Goal: Information Seeking & Learning: Learn about a topic

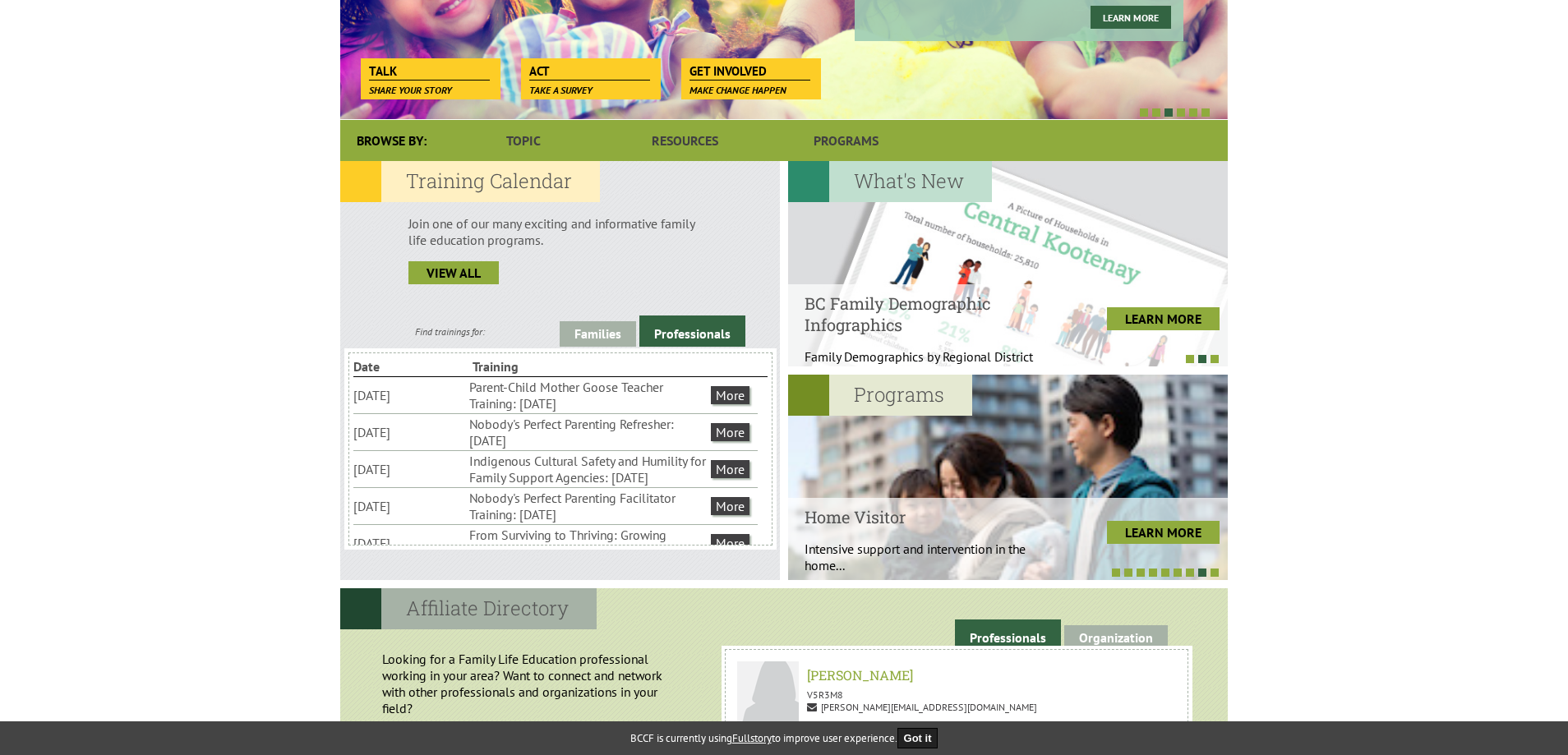
scroll to position [329, 0]
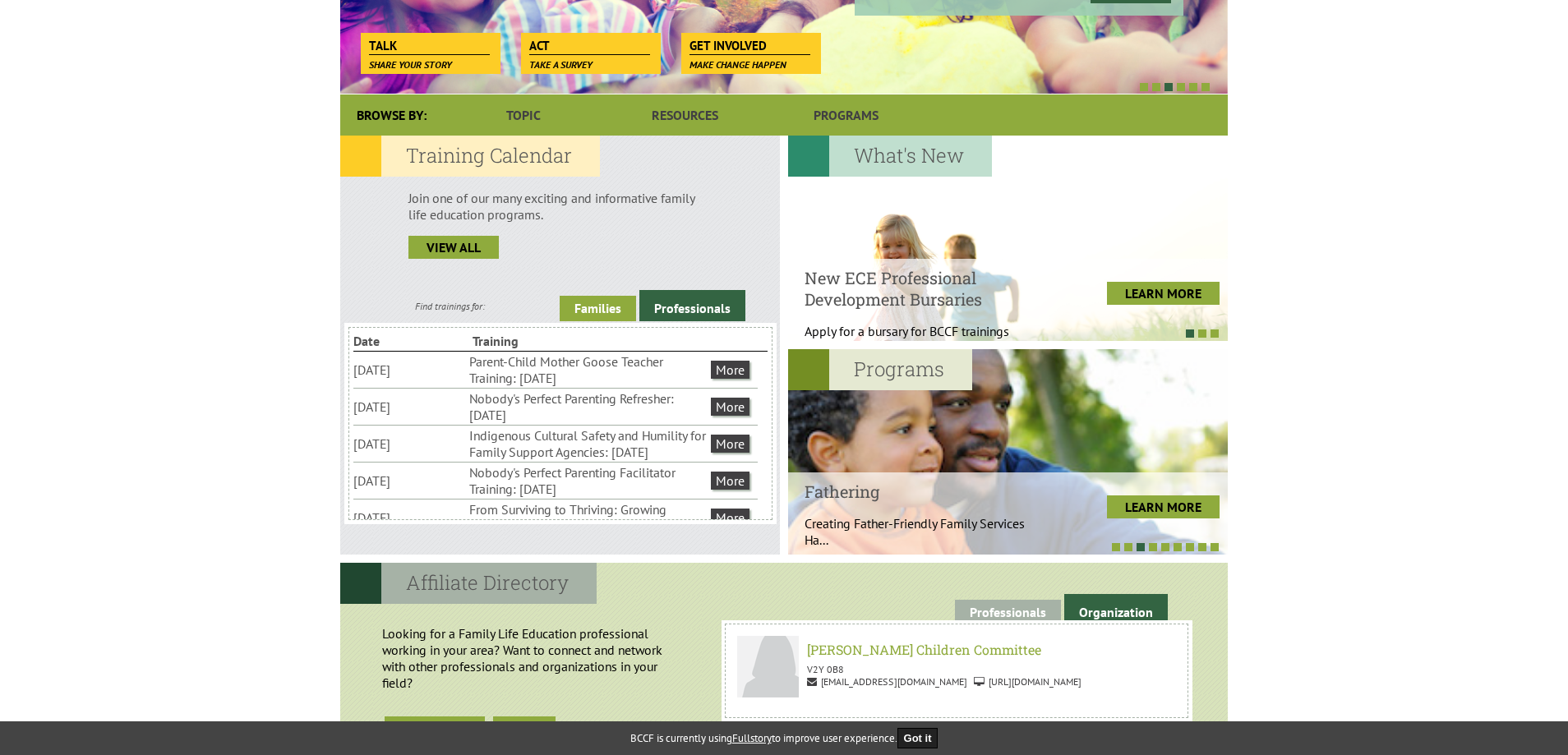
click at [605, 306] on link "Families" at bounding box center [598, 308] width 76 height 25
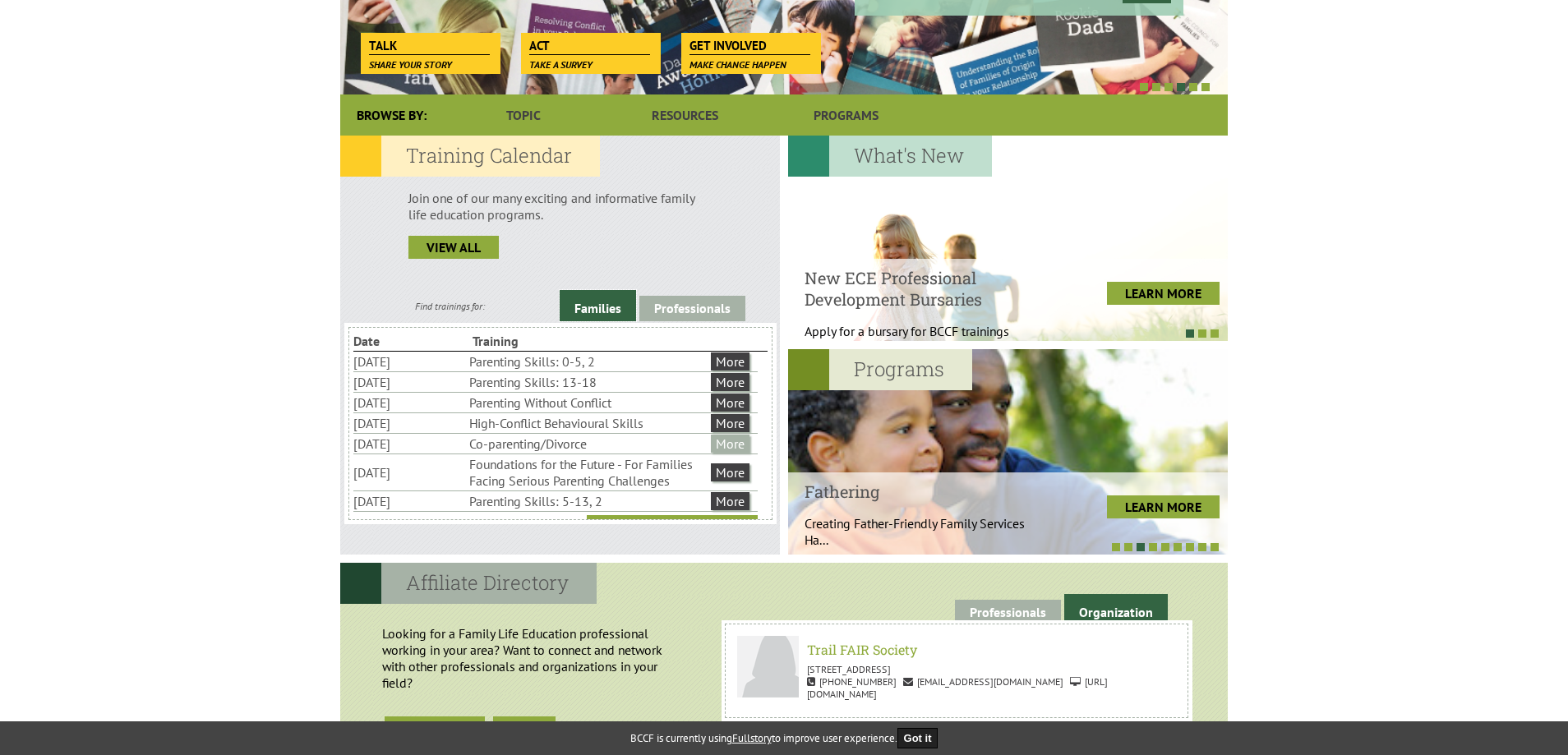
click at [732, 444] on link "More" at bounding box center [730, 443] width 38 height 18
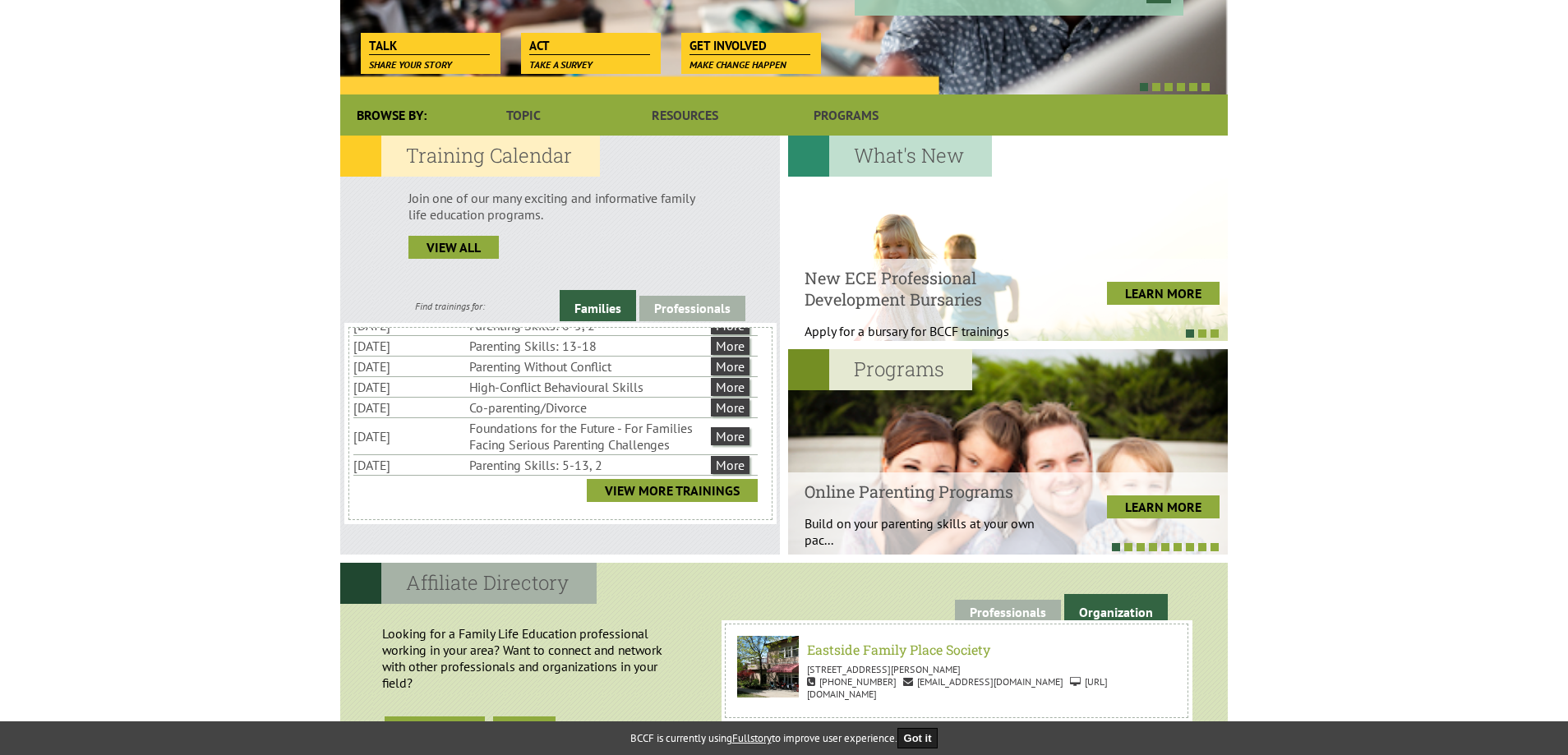
scroll to position [37, 0]
click at [645, 483] on link "View More Trainings" at bounding box center [672, 490] width 171 height 23
